Goal: Task Accomplishment & Management: Manage account settings

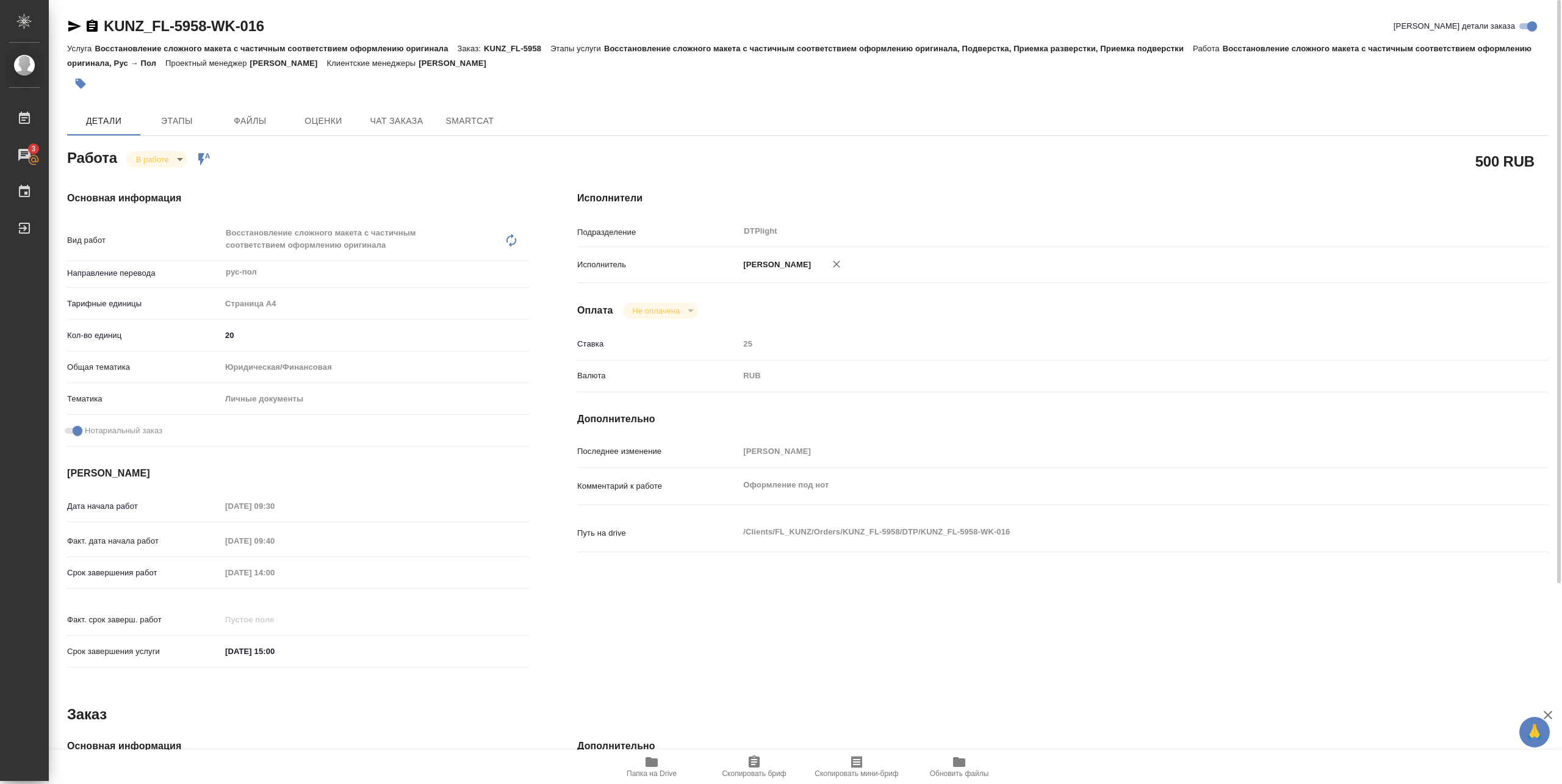
click at [176, 162] on body "🙏 .cls-1 fill:#fff; AWATERA Pankina Anna Работы 3 Чаты График Выйти KUNZ_FL-595…" at bounding box center [781, 392] width 1562 height 784
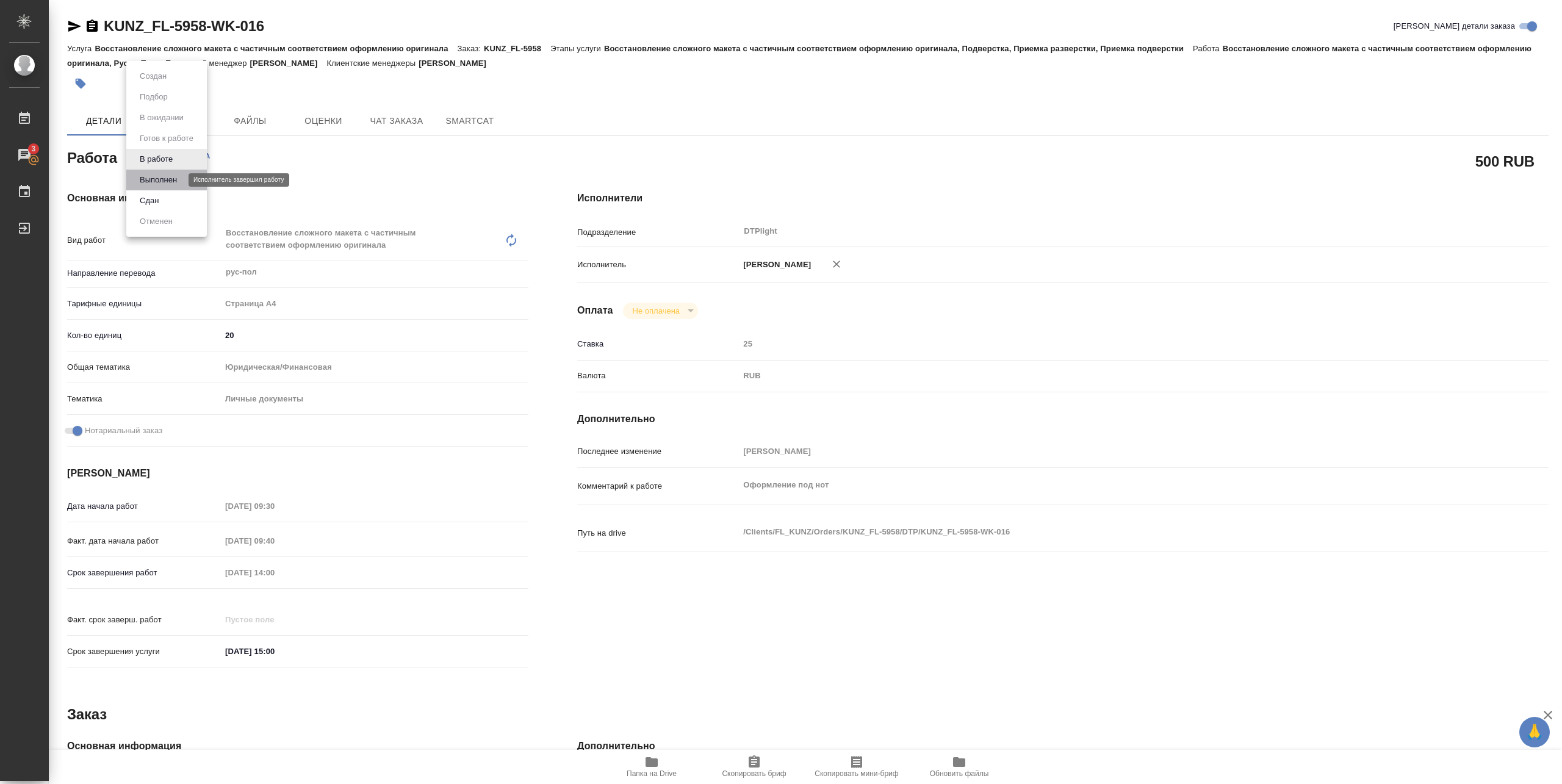
click at [174, 178] on button "Выполнен" at bounding box center [158, 180] width 44 height 13
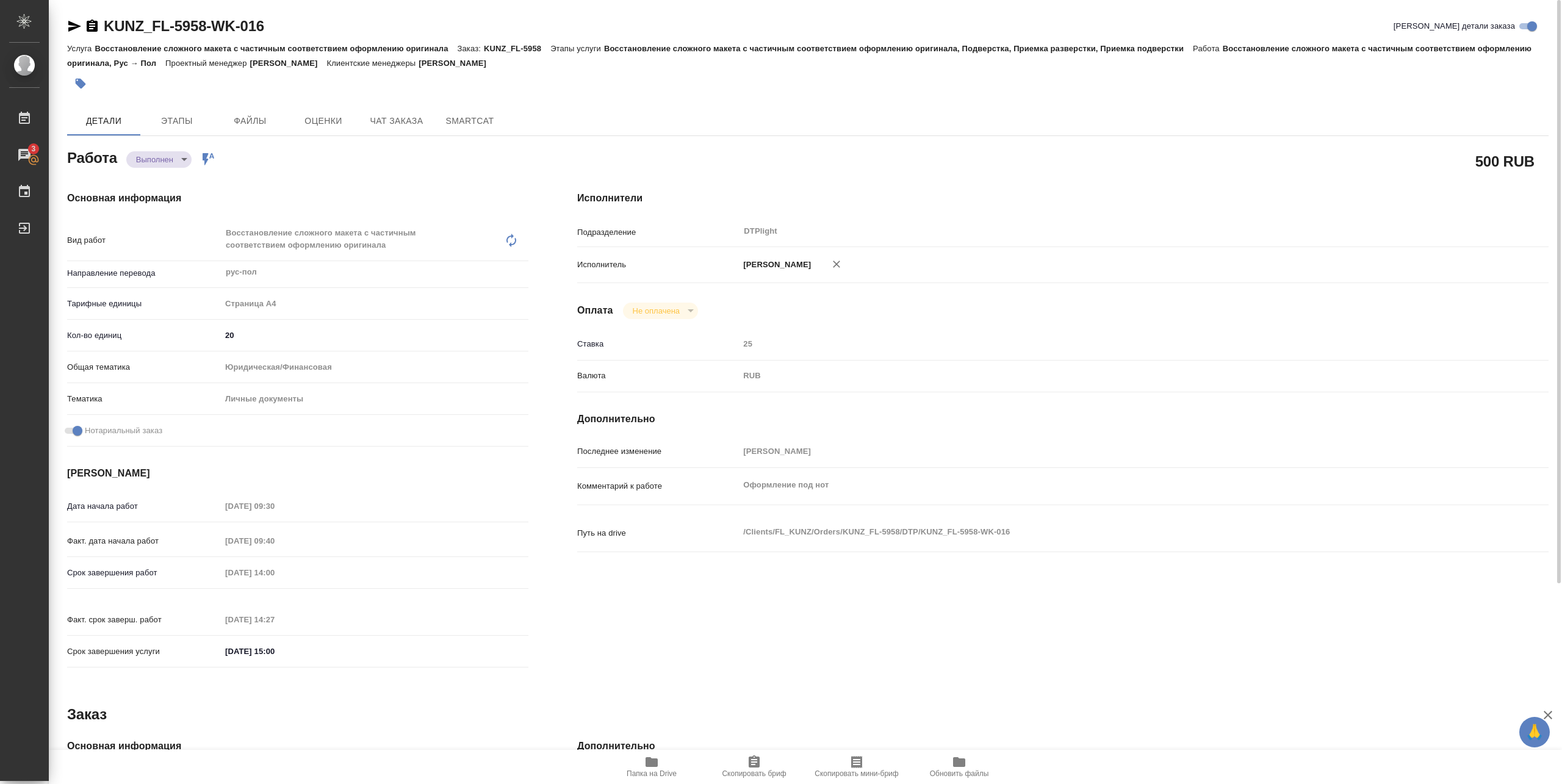
type textarea "x"
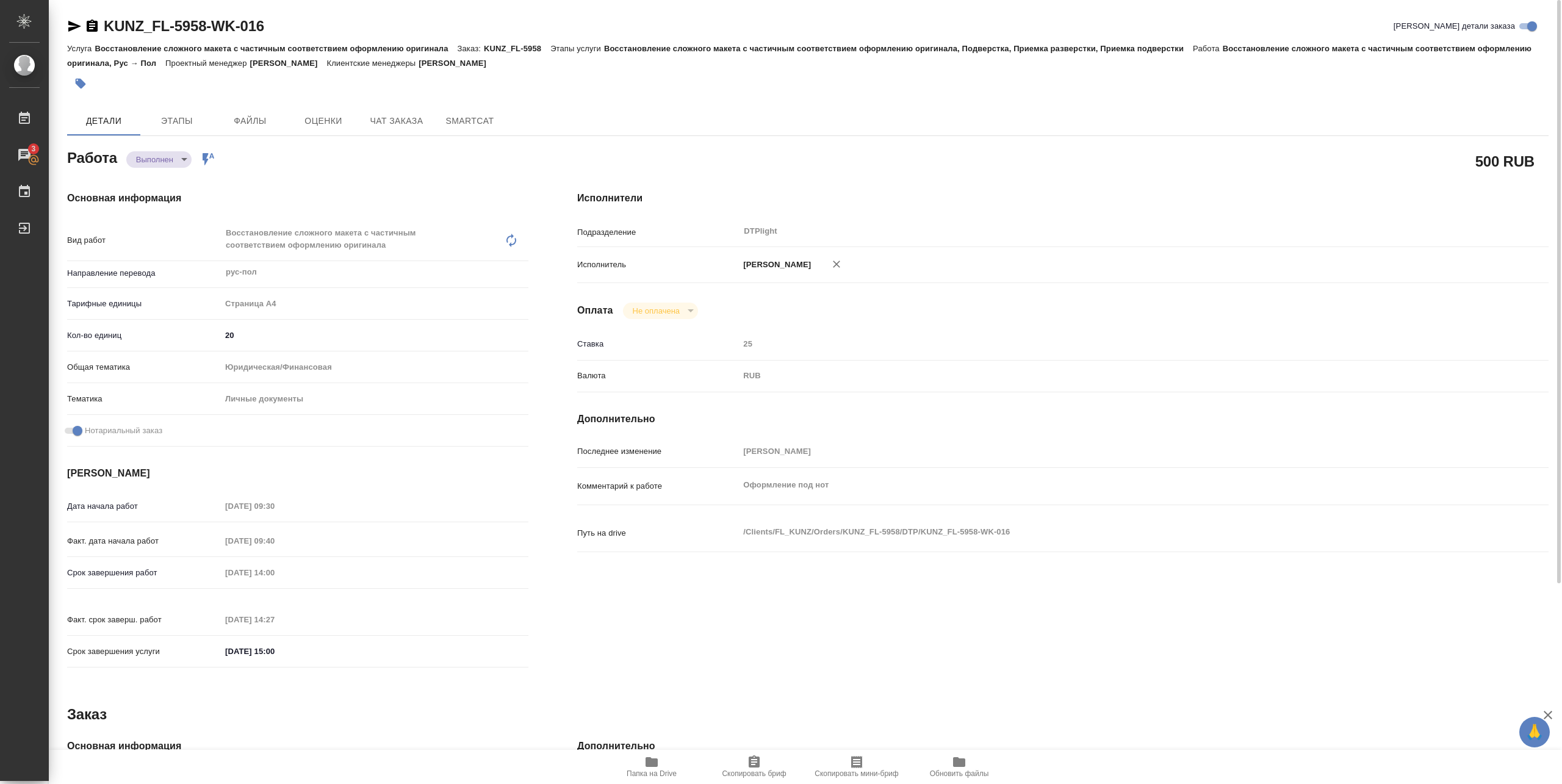
type textarea "x"
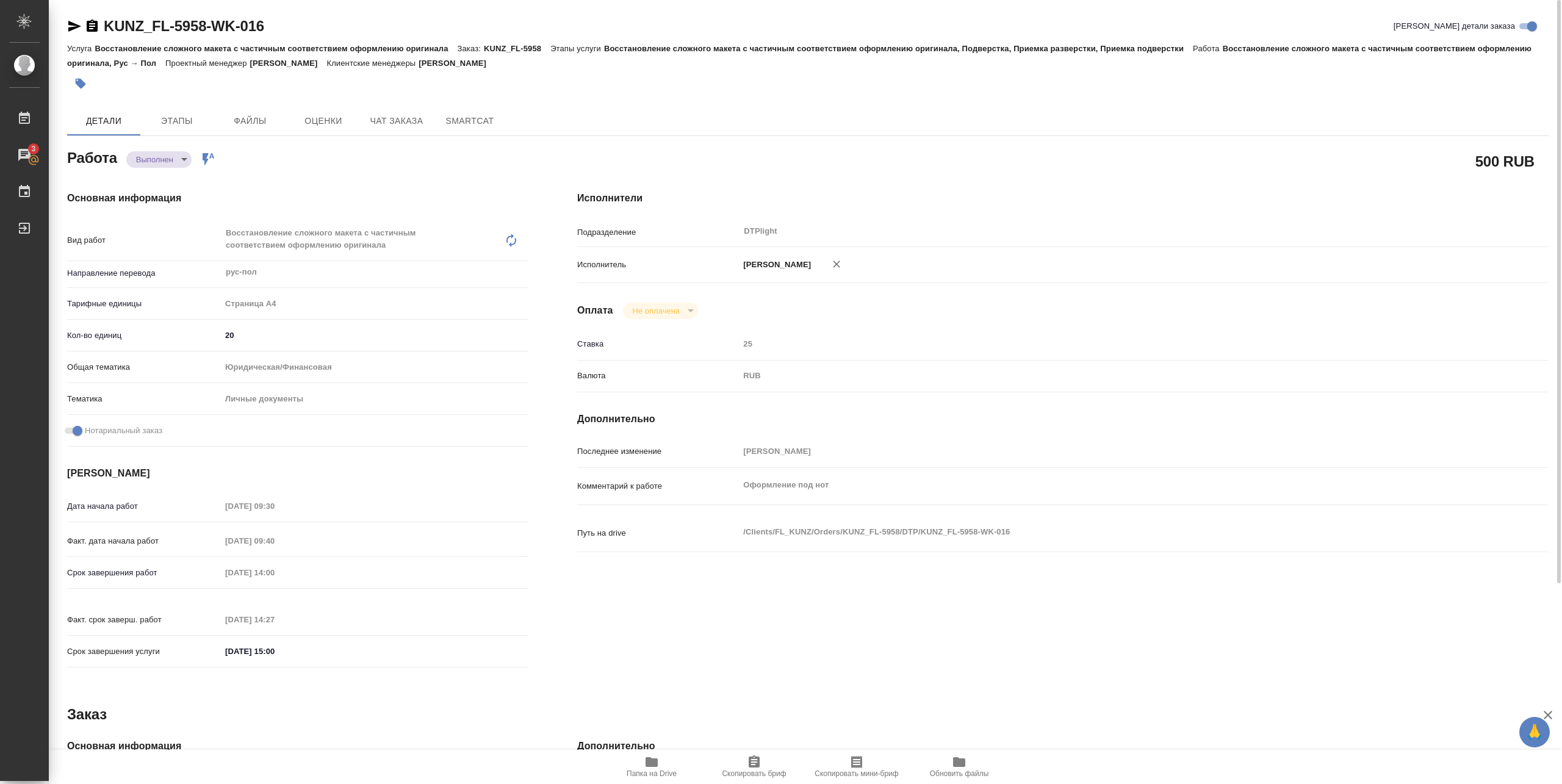
type textarea "x"
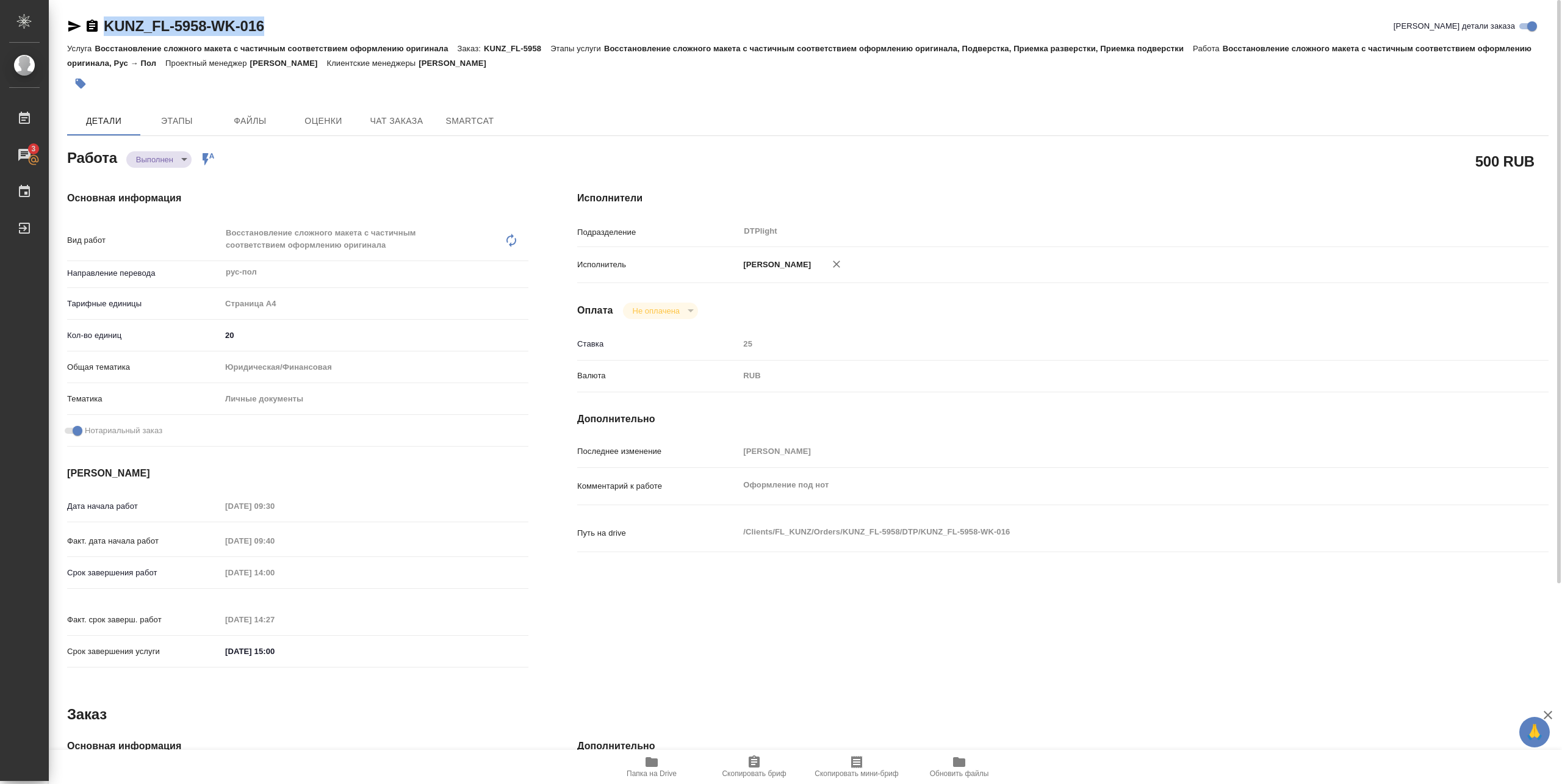
drag, startPoint x: 98, startPoint y: 35, endPoint x: 281, endPoint y: 35, distance: 183.0
click at [281, 35] on div "KUNZ_FL-5958-WK-016 Кратко детали заказа" at bounding box center [808, 27] width 1481 height 19
copy link "KUNZ_FL-5958-WK-016"
type textarea "x"
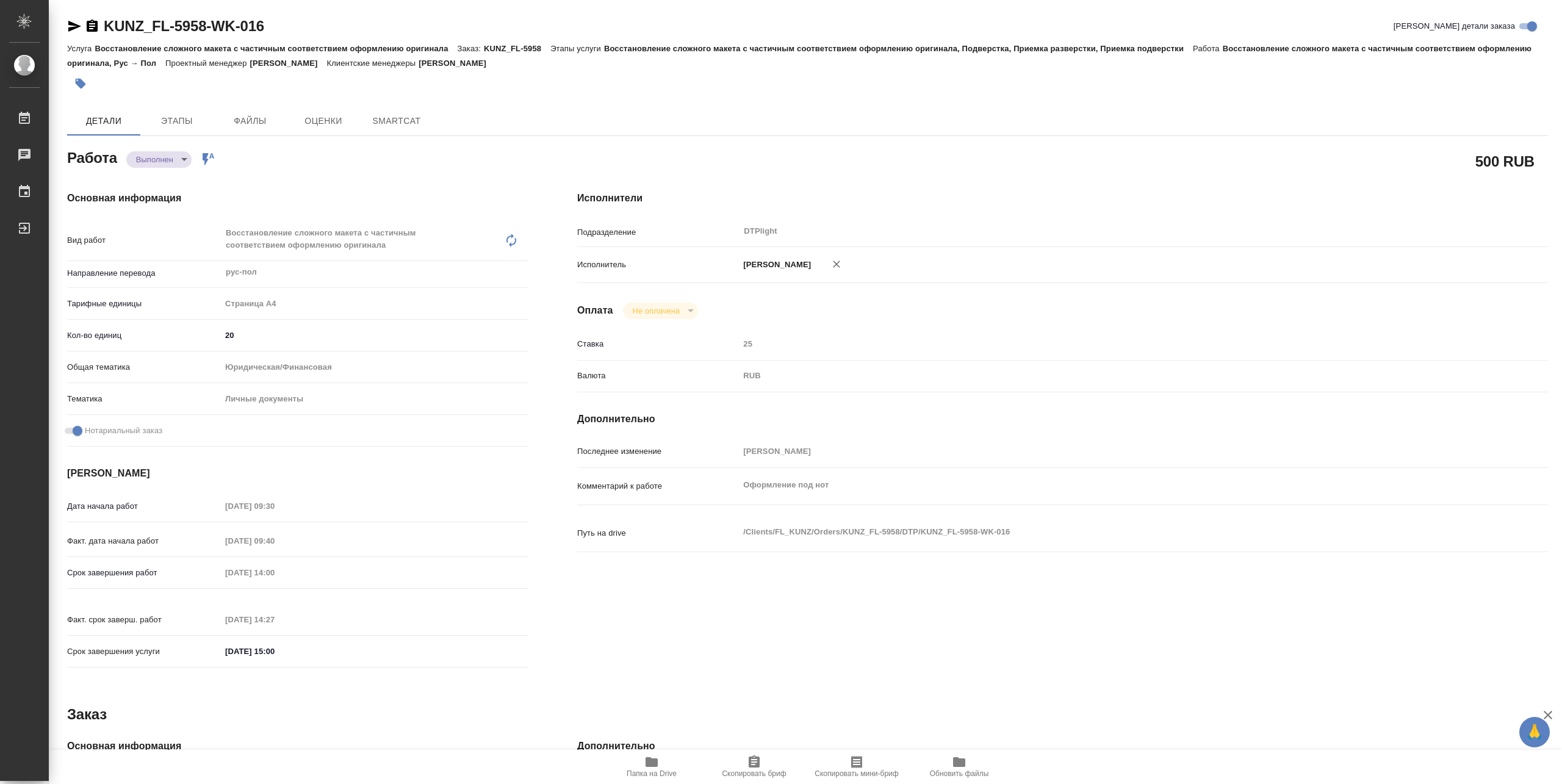
type textarea "x"
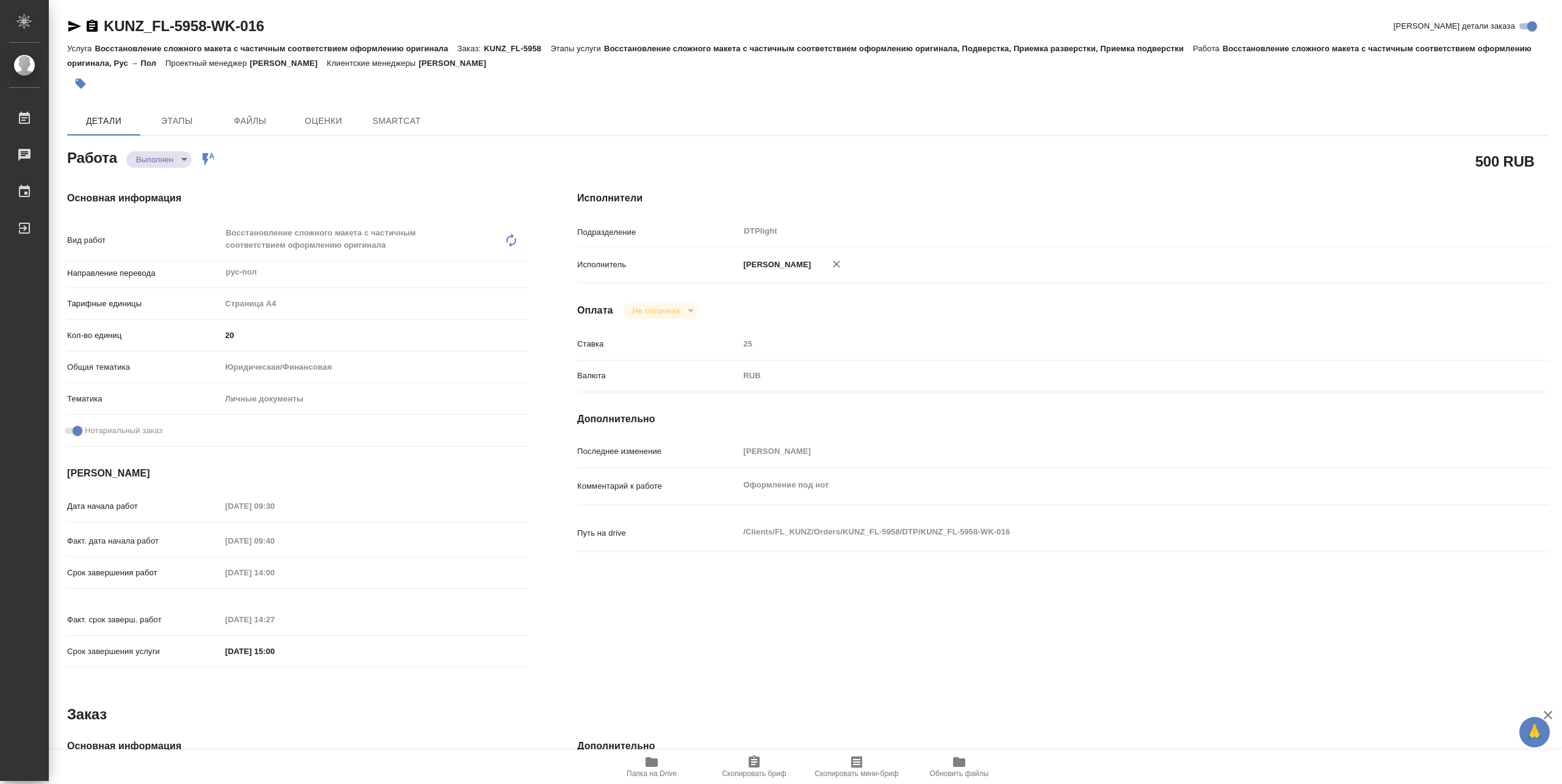
type textarea "x"
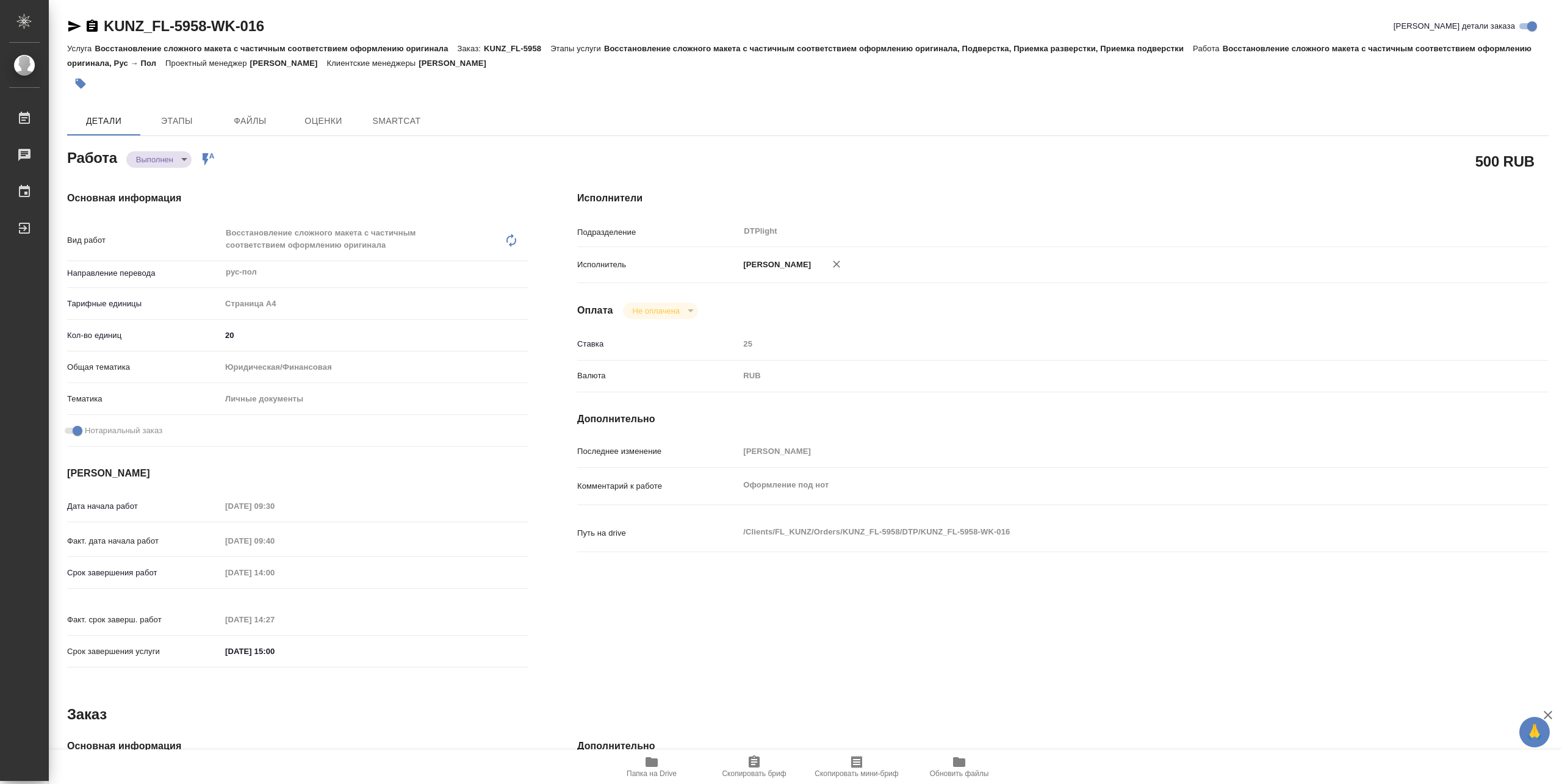
type textarea "x"
